Goal: Task Accomplishment & Management: Use online tool/utility

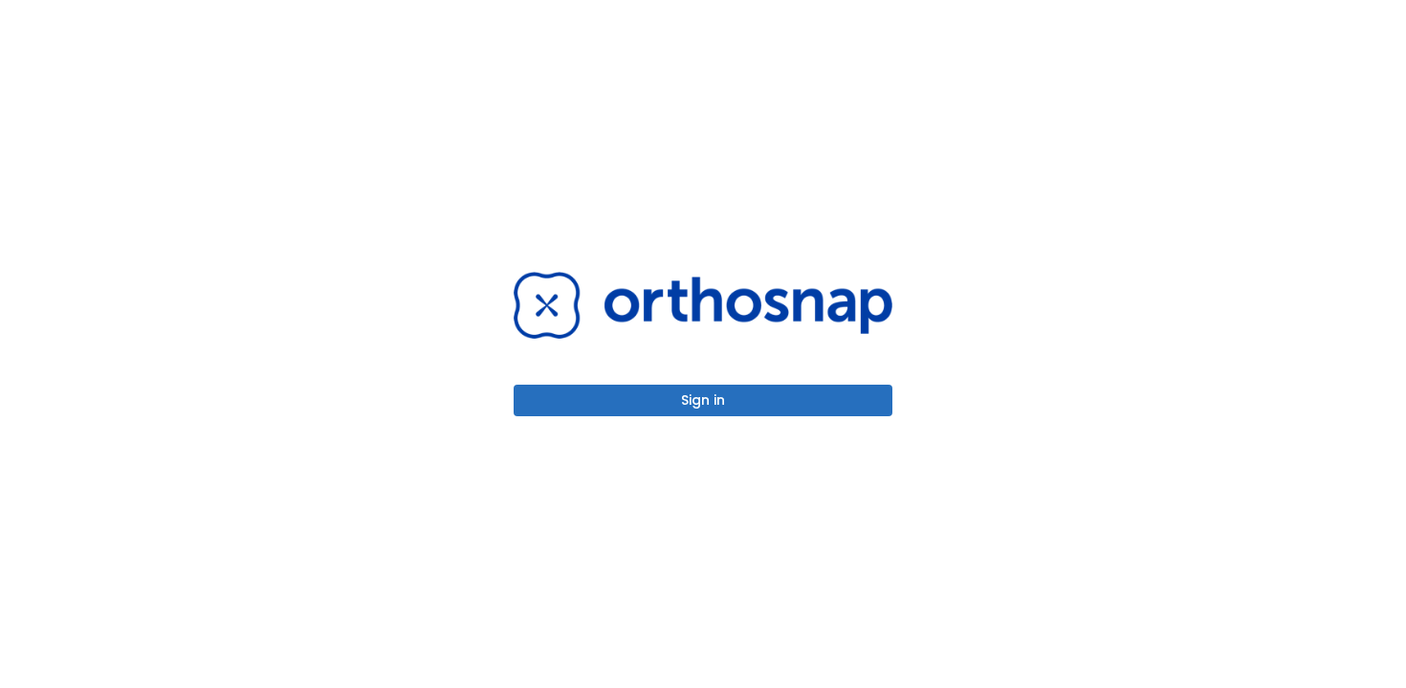
click at [727, 403] on button "Sign in" at bounding box center [703, 401] width 379 height 32
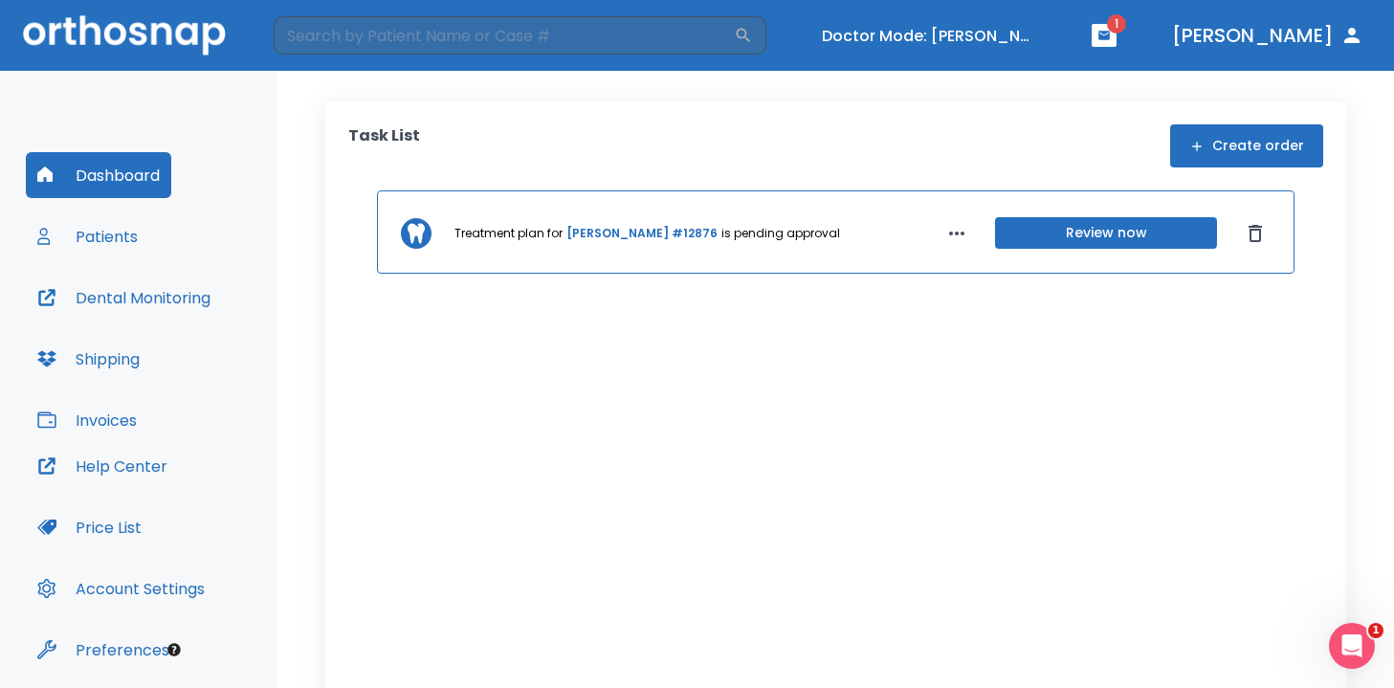
click at [1118, 229] on button "Review now" at bounding box center [1106, 233] width 222 height 32
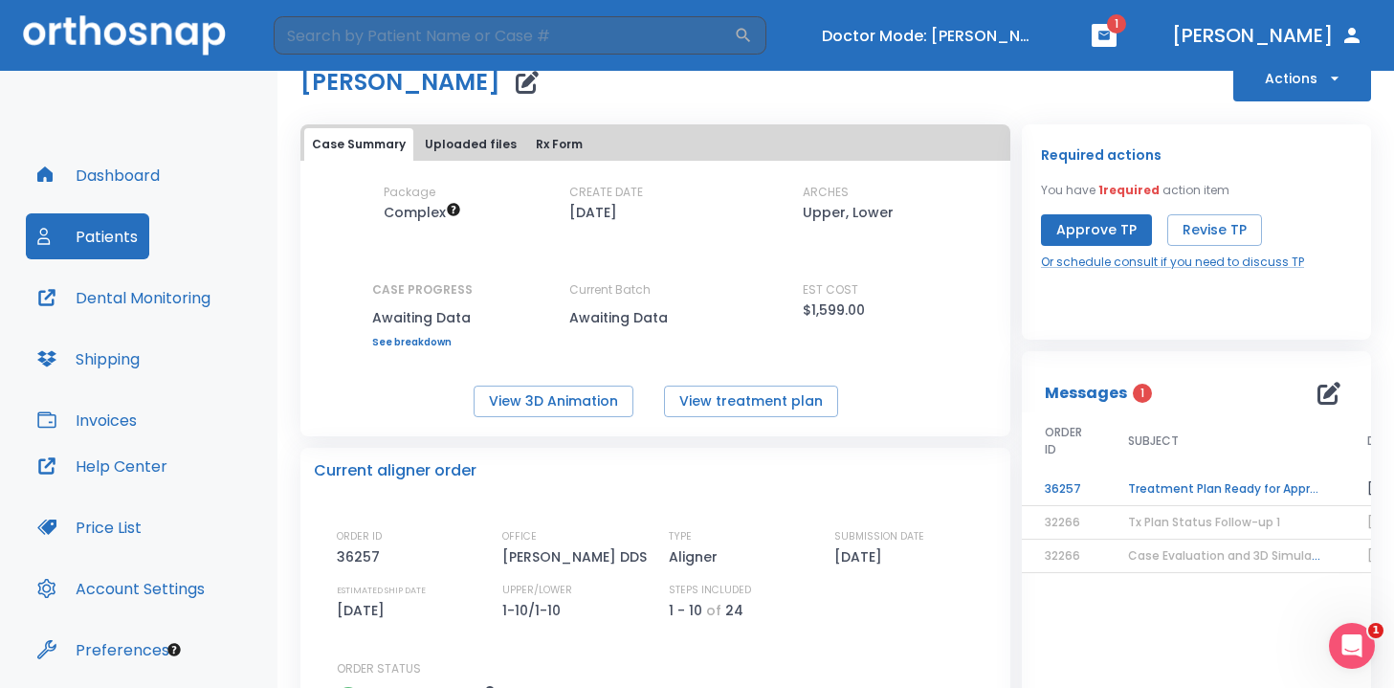
scroll to position [25, 0]
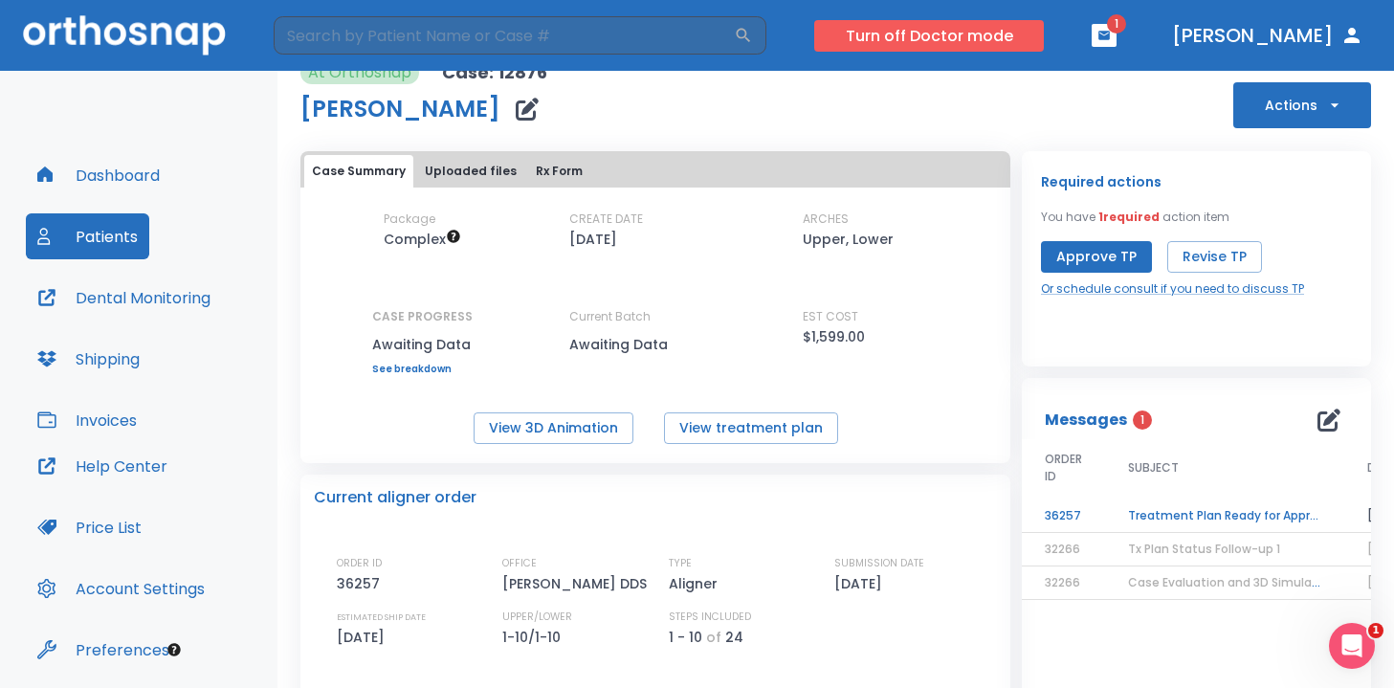
click at [997, 30] on button "Turn off Doctor mode" at bounding box center [929, 36] width 230 height 32
